Goal: Task Accomplishment & Management: Complete application form

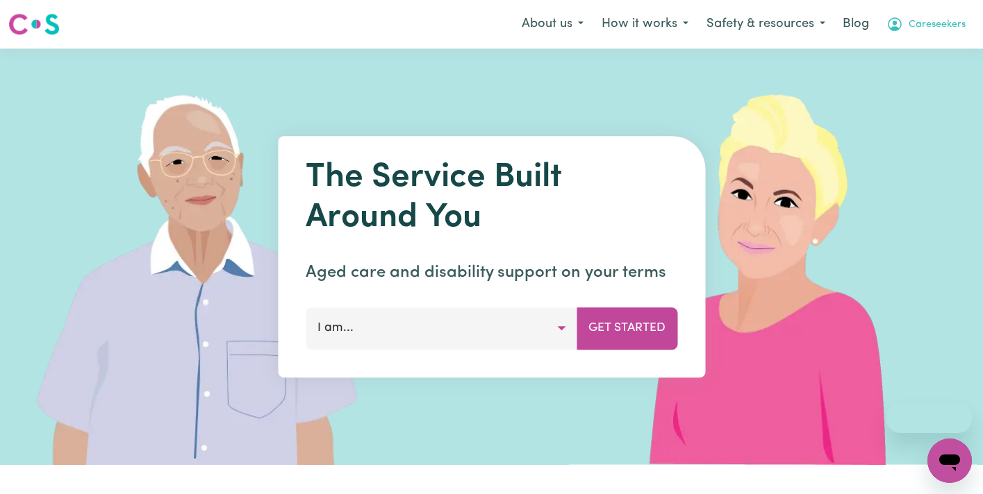
click at [969, 22] on button "Careseekers" at bounding box center [925, 24] width 97 height 29
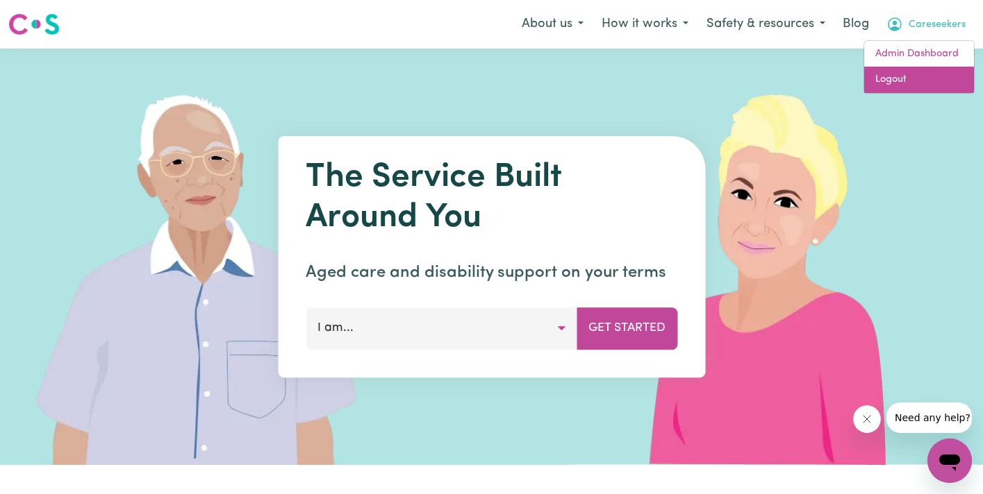
click at [924, 79] on link "Logout" at bounding box center [919, 80] width 110 height 26
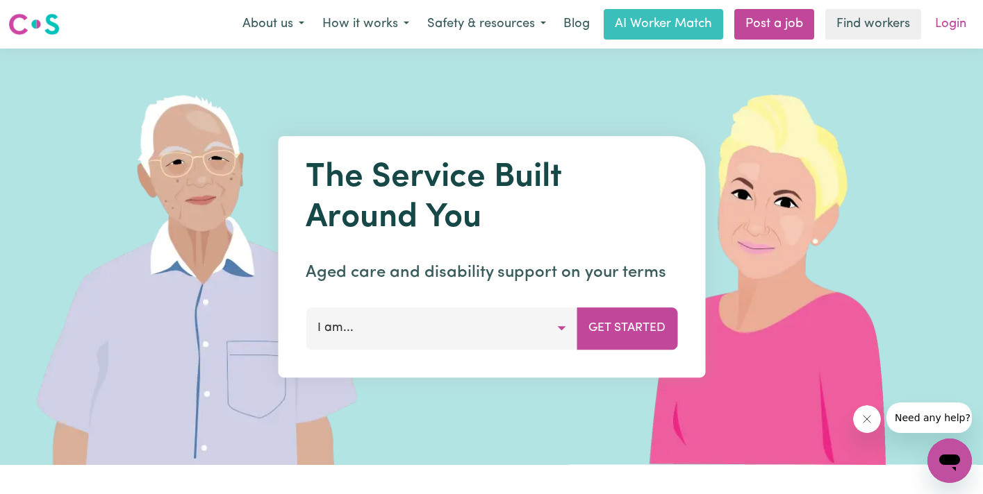
click at [947, 26] on link "Login" at bounding box center [950, 24] width 48 height 31
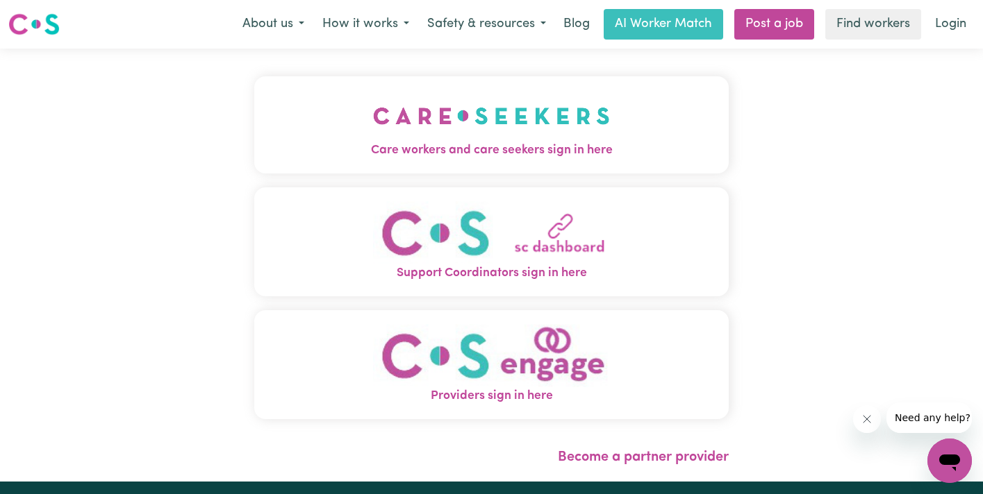
click at [373, 121] on img "Care workers and care seekers sign in here" at bounding box center [491, 115] width 237 height 51
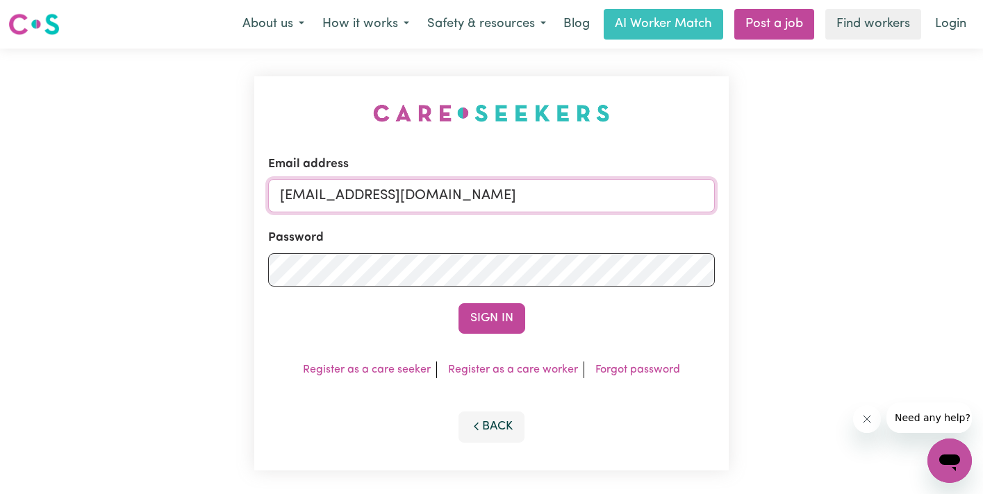
drag, startPoint x: 521, startPoint y: 196, endPoint x: 25, endPoint y: 195, distance: 496.5
click at [25, 195] on div "Email address [EMAIL_ADDRESS][DOMAIN_NAME] Password Sign In Register as a care …" at bounding box center [491, 274] width 983 height 450
paste input "[PERSON_NAME][EMAIL_ADDRESS][PERSON_NAME][PERSON_NAME][DOMAIN_NAME]"
type input "superuser~[PERSON_NAME][EMAIL_ADDRESS][PERSON_NAME][PERSON_NAME][DOMAIN_NAME]"
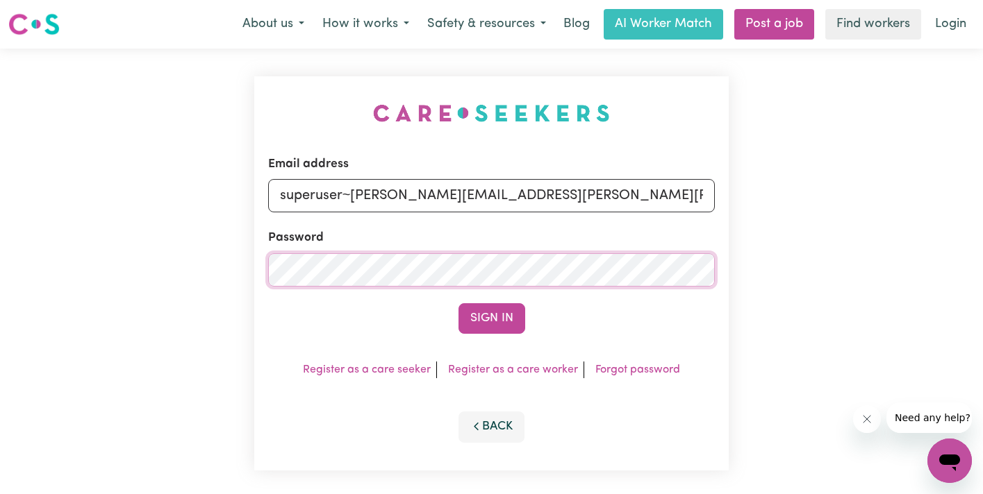
click at [458, 303] on button "Sign In" at bounding box center [491, 318] width 67 height 31
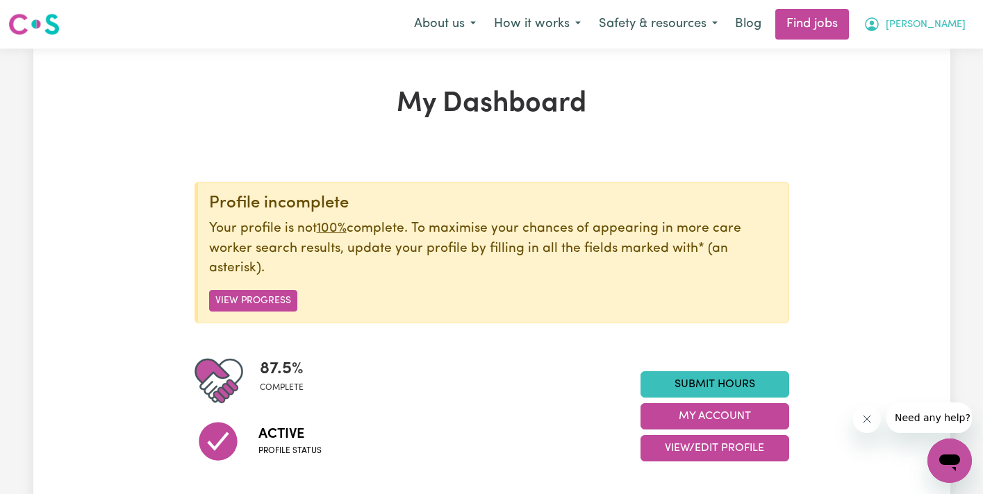
click at [953, 18] on span "[PERSON_NAME]" at bounding box center [925, 24] width 80 height 15
click at [937, 56] on link "My Account" at bounding box center [919, 54] width 110 height 26
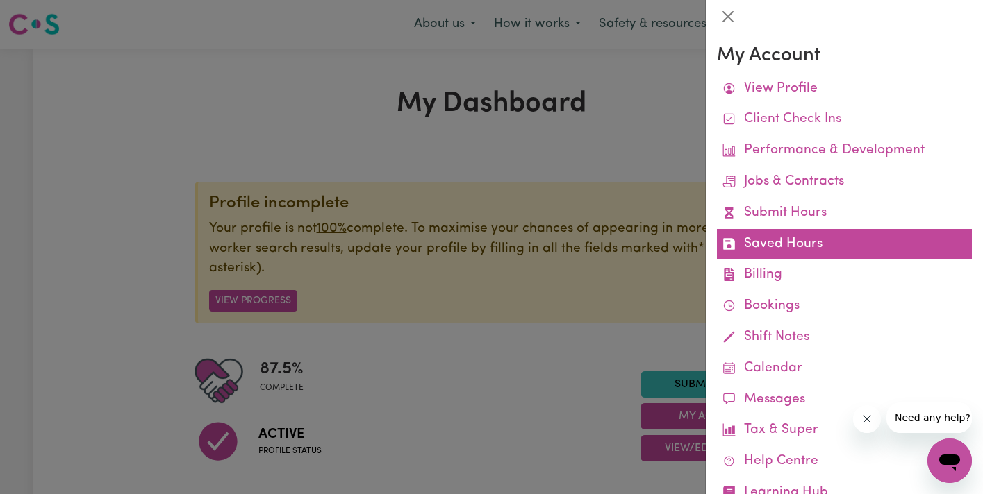
scroll to position [48, 0]
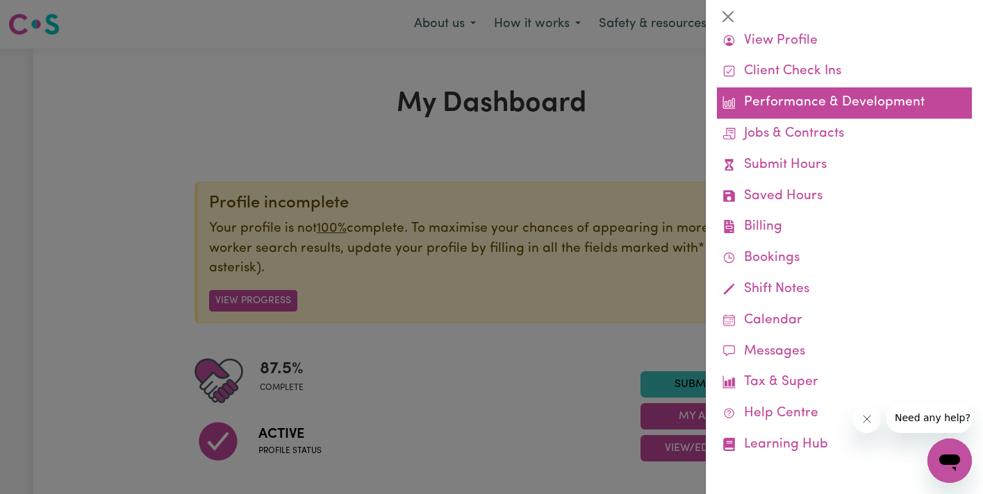
click at [804, 115] on link "Performance & Development" at bounding box center [844, 102] width 255 height 31
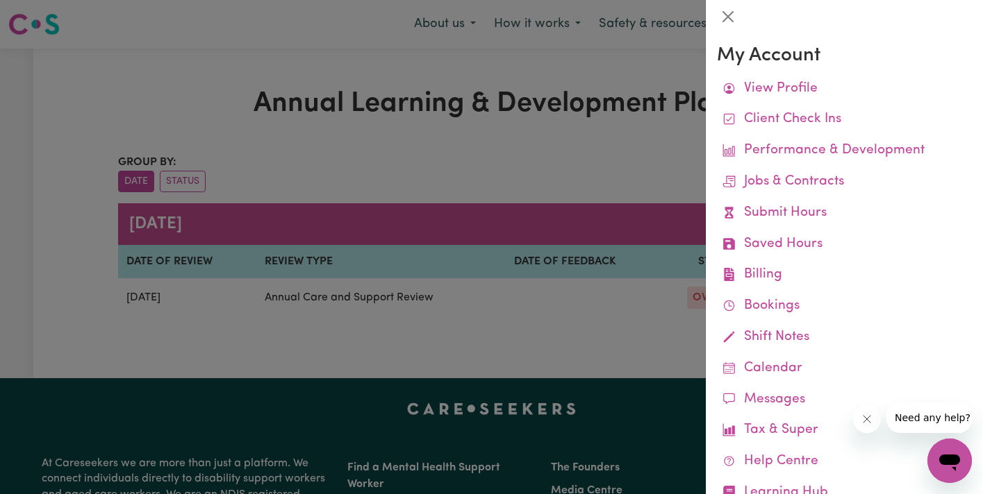
click at [508, 184] on div at bounding box center [491, 247] width 983 height 494
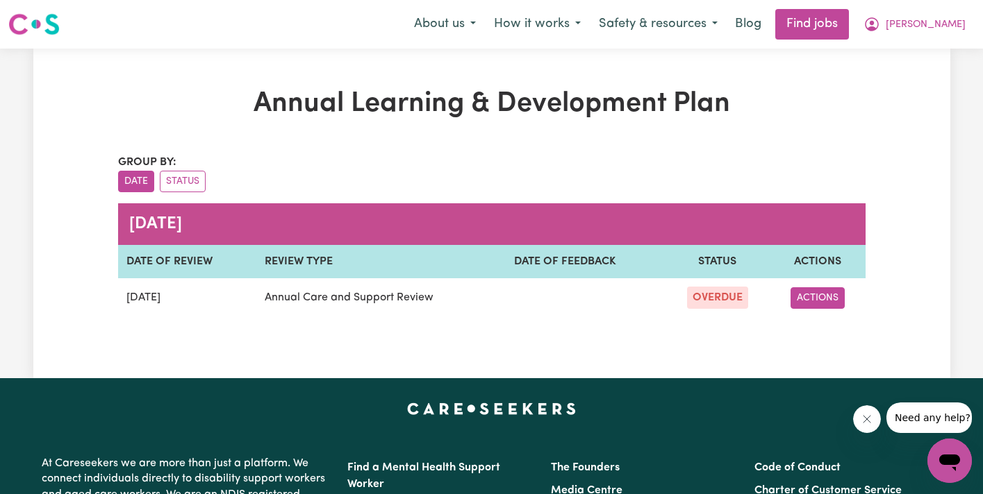
click at [819, 297] on button "ACTIONS" at bounding box center [817, 298] width 54 height 22
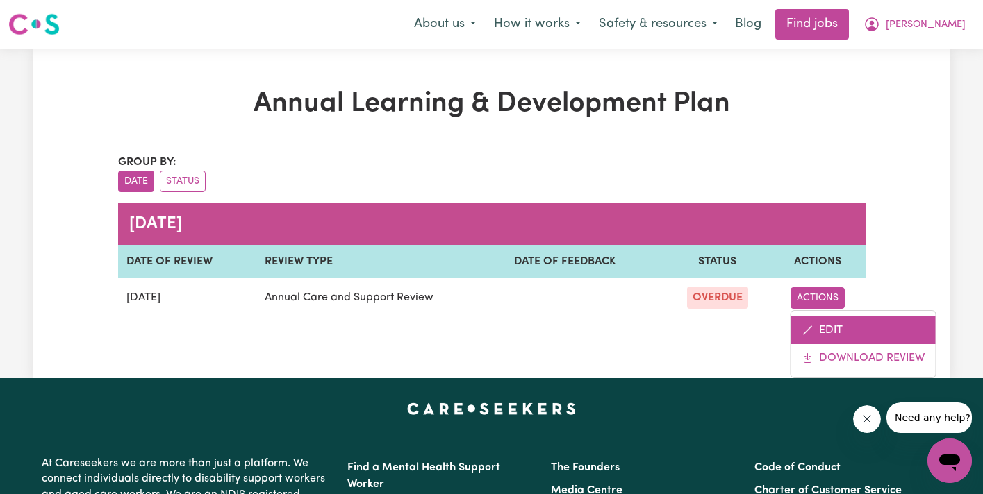
click at [832, 337] on link "EDIT" at bounding box center [863, 331] width 144 height 28
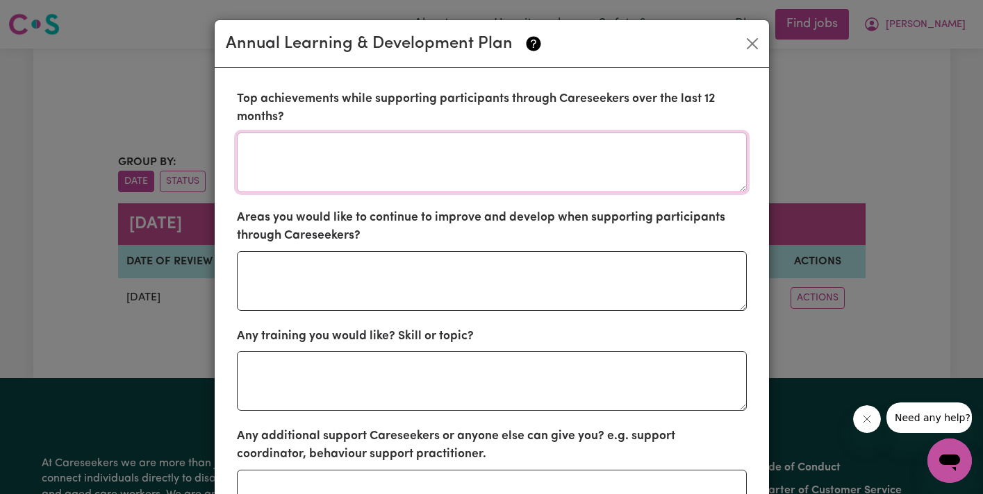
click at [453, 158] on textarea at bounding box center [492, 163] width 510 height 60
type textarea "Being me"
type textarea "A"
type textarea "N"
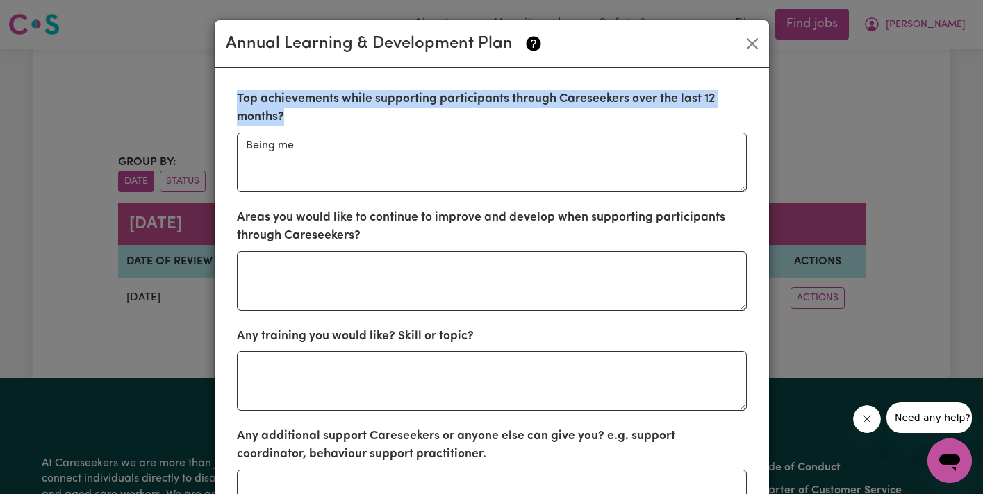
drag, startPoint x: 294, startPoint y: 118, endPoint x: 230, endPoint y: 96, distance: 68.3
click at [230, 96] on section "Top achievements while supporting participants through Careseekers over the las…" at bounding box center [492, 401] width 532 height 644
copy label "Top achievements while supporting participants through Careseekers over the las…"
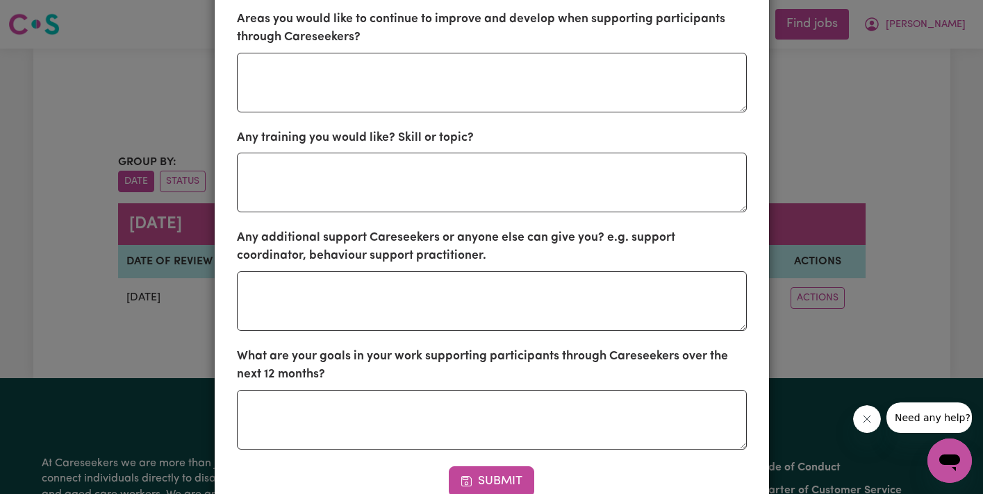
scroll to position [260, 0]
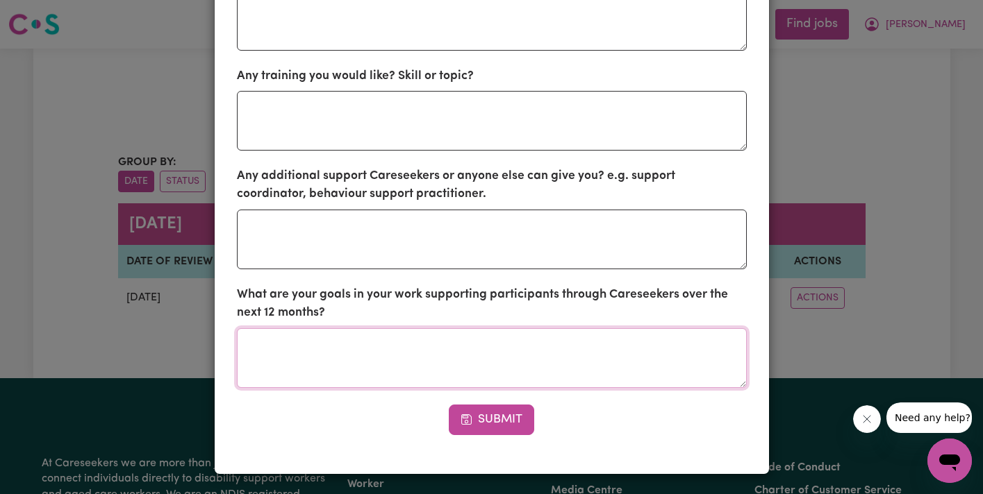
drag, startPoint x: 395, startPoint y: 353, endPoint x: 263, endPoint y: 33, distance: 346.9
click at [263, 33] on form "Top achievements while supporting participants through Careseekers over the las…" at bounding box center [492, 133] width 510 height 606
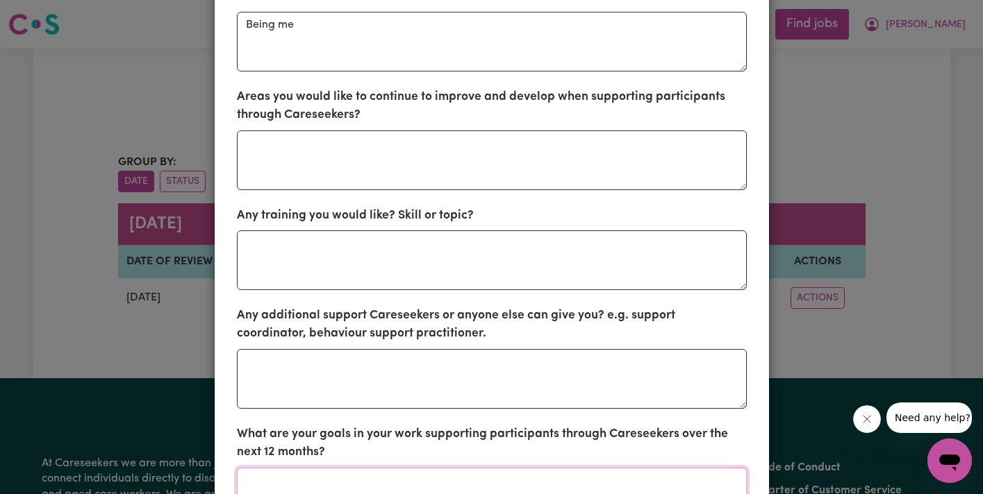
scroll to position [0, 0]
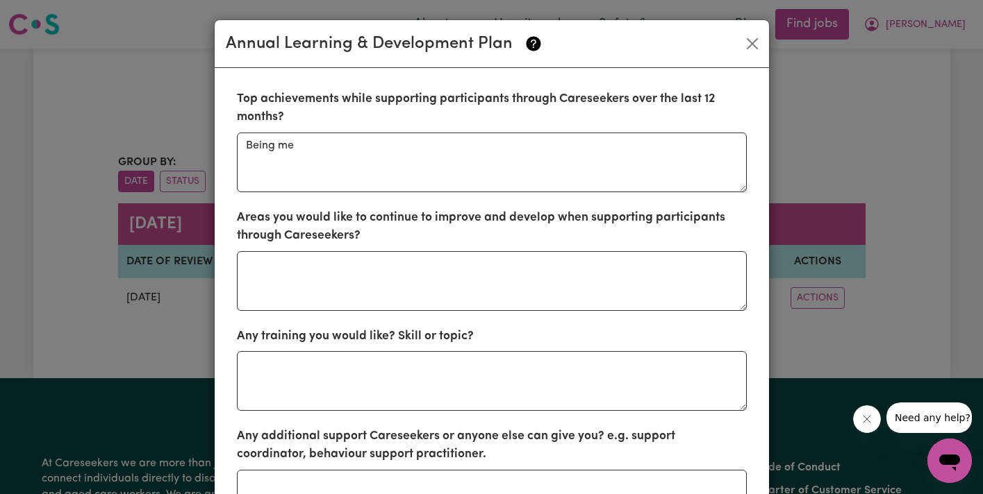
click at [240, 99] on label "Top achievements while supporting participants through Careseekers over the las…" at bounding box center [492, 108] width 510 height 37
click at [246, 103] on label "Top achievements while supporting participants through Careseekers over the las…" at bounding box center [492, 108] width 510 height 37
click at [246, 97] on label "Top achievements while supporting participants through Careseekers over the las…" at bounding box center [492, 108] width 510 height 37
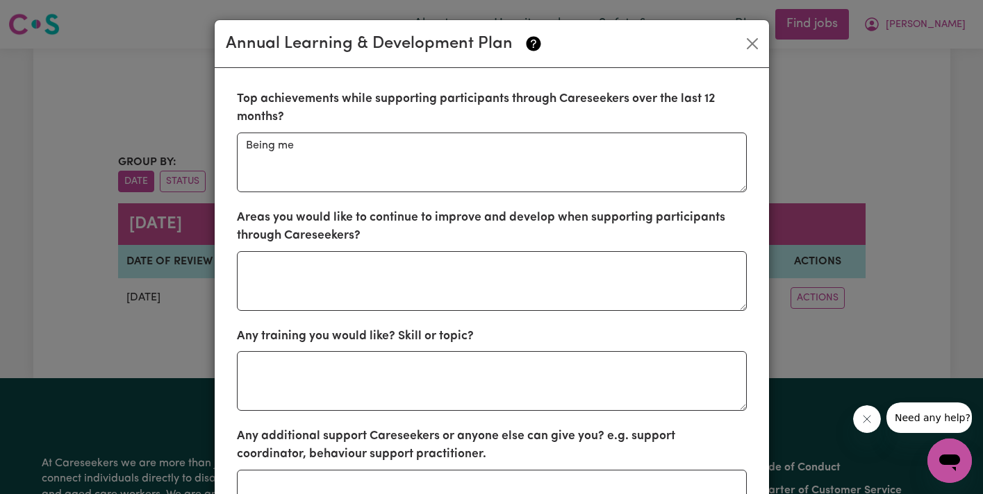
copy label "Top"
click at [333, 184] on textarea "Being me" at bounding box center [492, 163] width 510 height 60
click at [306, 272] on textarea at bounding box center [492, 281] width 510 height 60
type textarea "J"
type textarea "Yes"
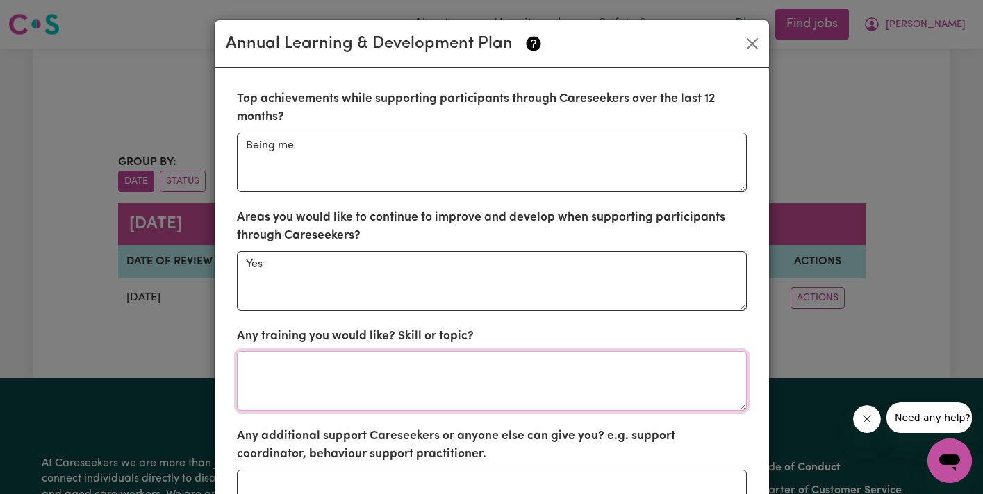
click at [347, 410] on textarea at bounding box center [492, 381] width 510 height 60
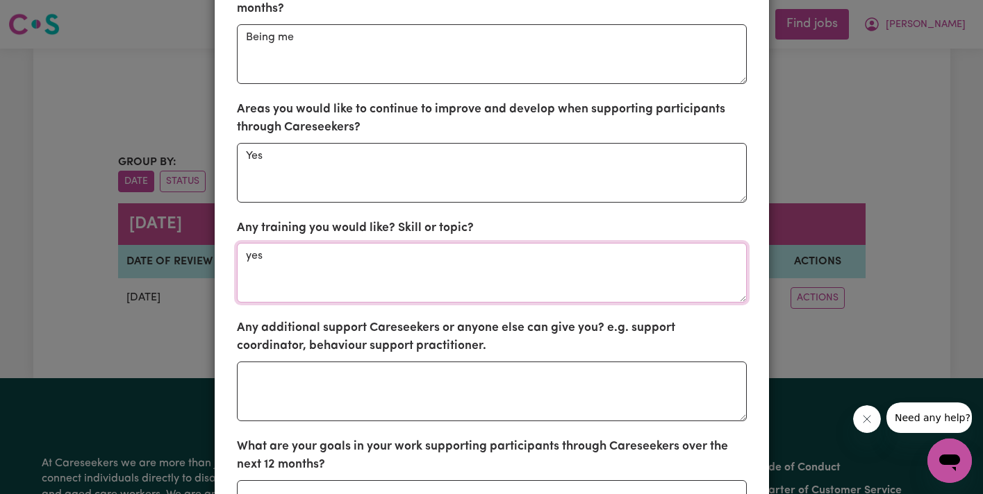
type textarea "yes"
click at [341, 399] on textarea at bounding box center [492, 392] width 510 height 60
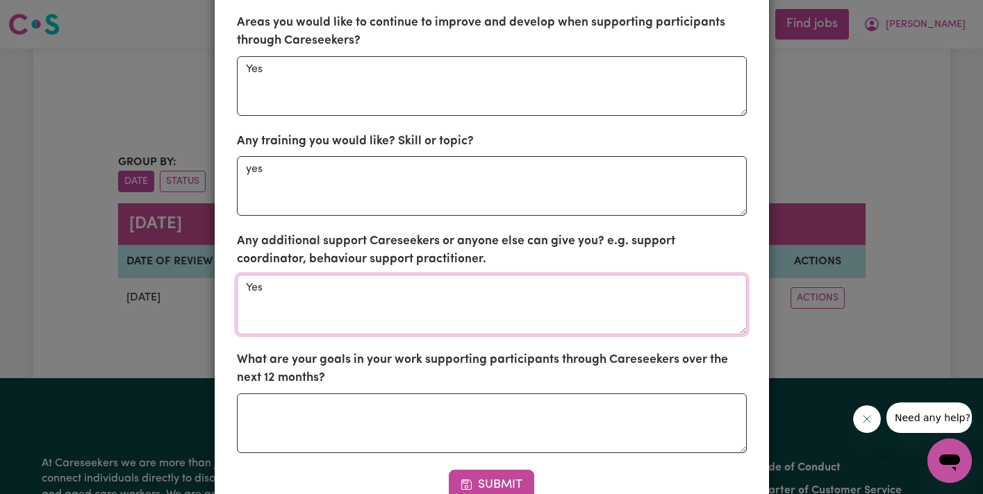
type textarea "Yes"
click at [325, 428] on textarea at bounding box center [492, 424] width 510 height 60
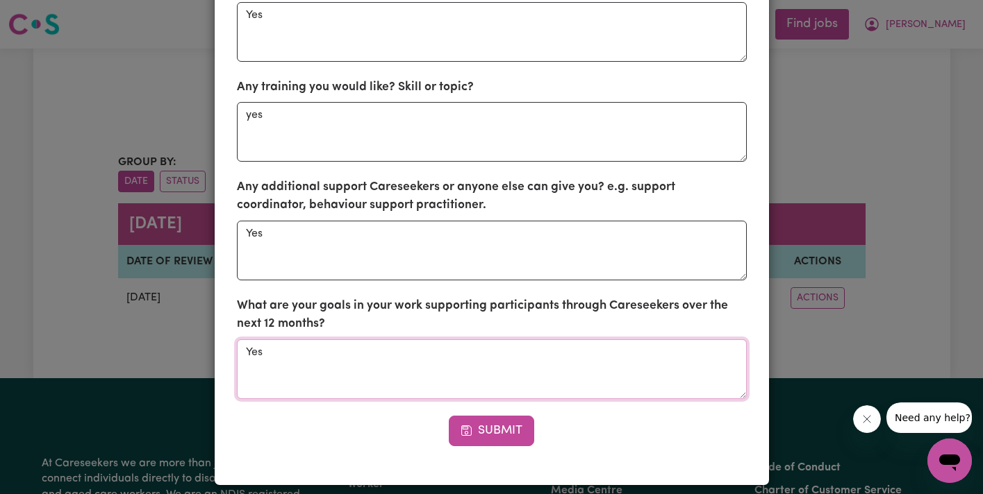
scroll to position [260, 0]
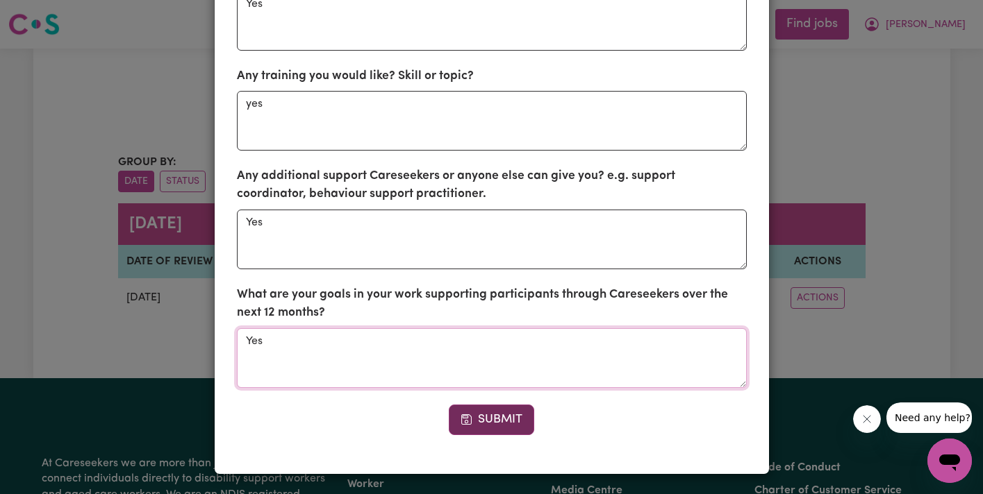
type textarea "Yes"
click at [511, 421] on button "Submit" at bounding box center [492, 420] width 86 height 31
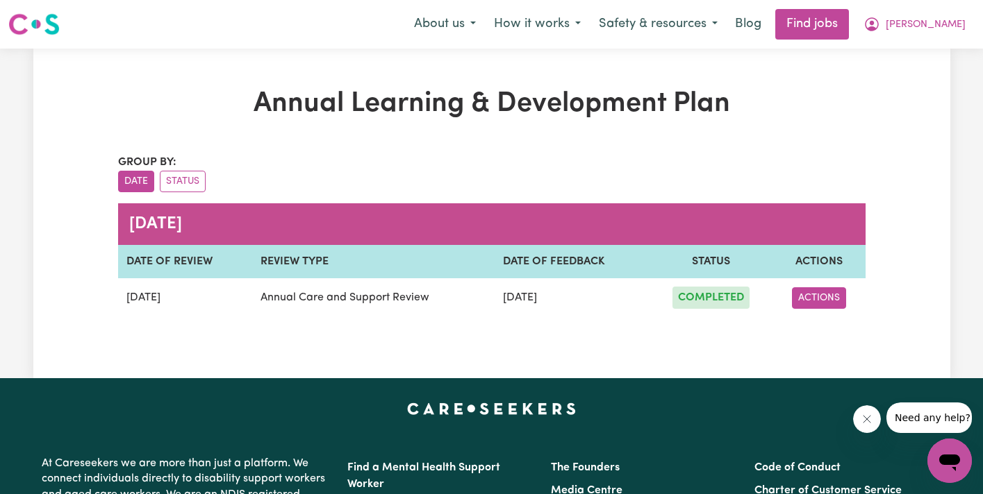
click at [824, 294] on button "ACTIONS" at bounding box center [819, 298] width 54 height 22
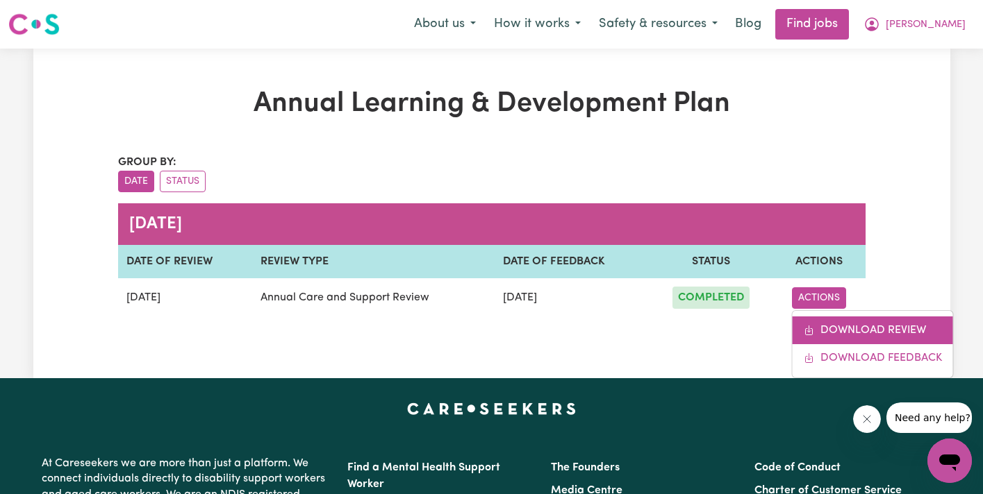
click at [858, 333] on link "DOWNLOAD REVIEW" at bounding box center [872, 331] width 160 height 28
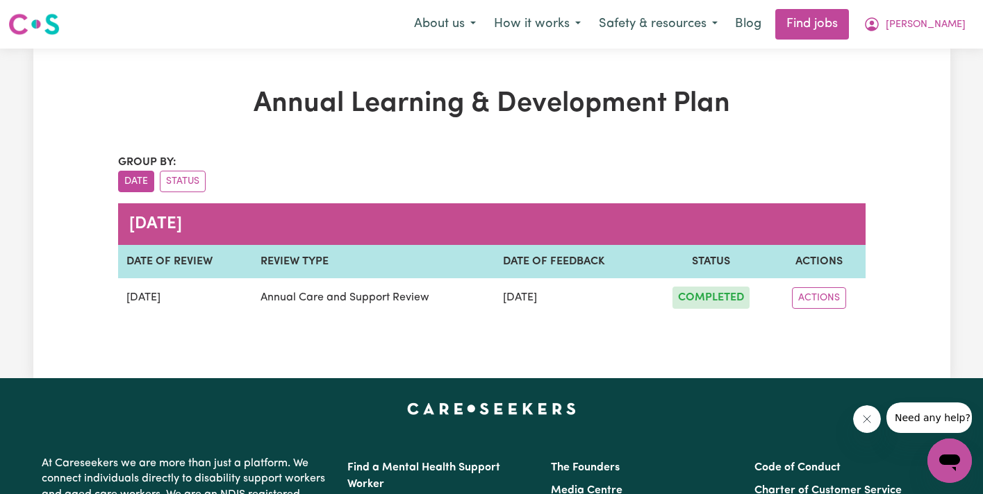
click at [815, 285] on td "ACTIONS DOWNLOAD REVIEW DOWNLOAD FEEDBACK" at bounding box center [818, 297] width 92 height 39
click at [815, 294] on button "ACTIONS" at bounding box center [819, 298] width 54 height 22
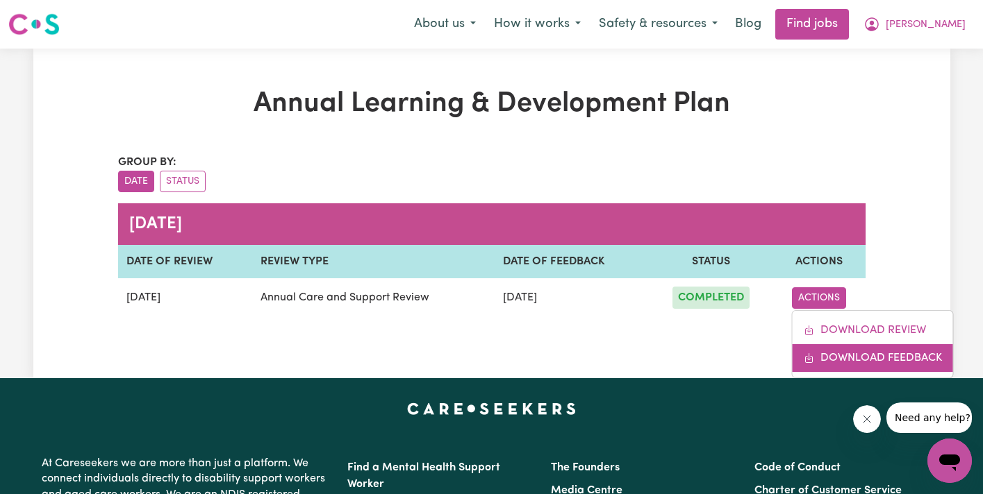
click at [824, 365] on link "DOWNLOAD FEEDBACK" at bounding box center [872, 358] width 160 height 28
